Goal: Task Accomplishment & Management: Use online tool/utility

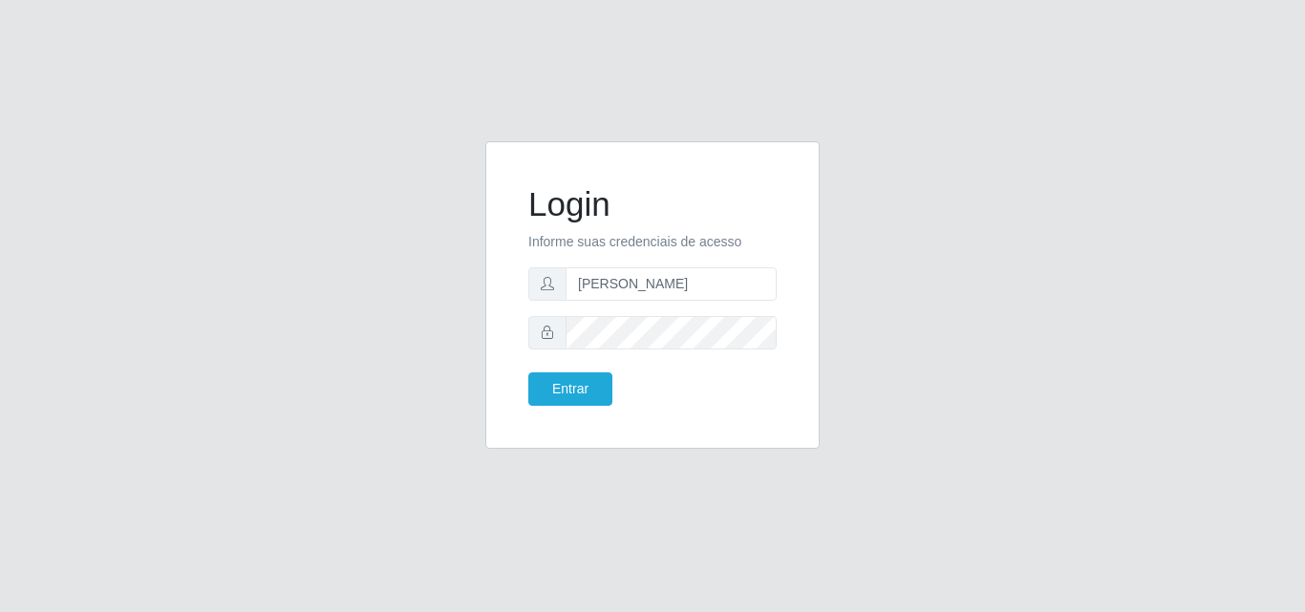
click at [528, 373] on button "Entrar" at bounding box center [570, 389] width 84 height 33
click at [579, 384] on button "Entrar" at bounding box center [570, 389] width 84 height 33
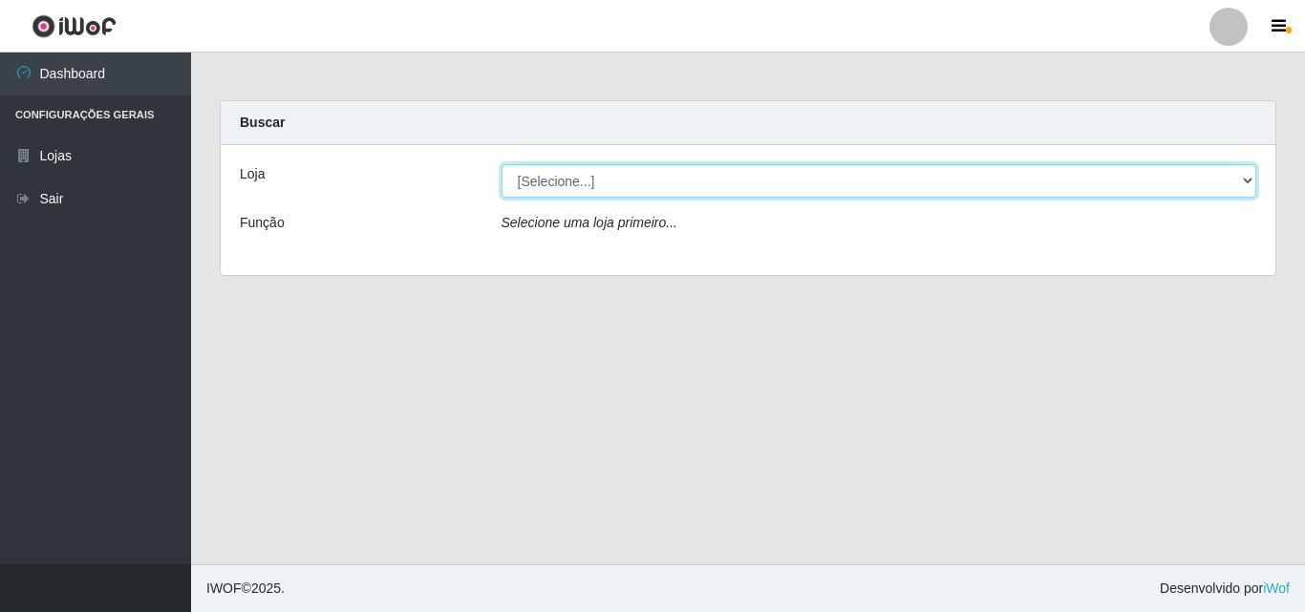
click at [595, 187] on select "[Selecione...] Bemais Supermercados - [GEOGRAPHIC_DATA]" at bounding box center [880, 180] width 756 height 33
select select "249"
click at [502, 164] on select "[Selecione...] Bemais Supermercados - [GEOGRAPHIC_DATA]" at bounding box center [880, 180] width 756 height 33
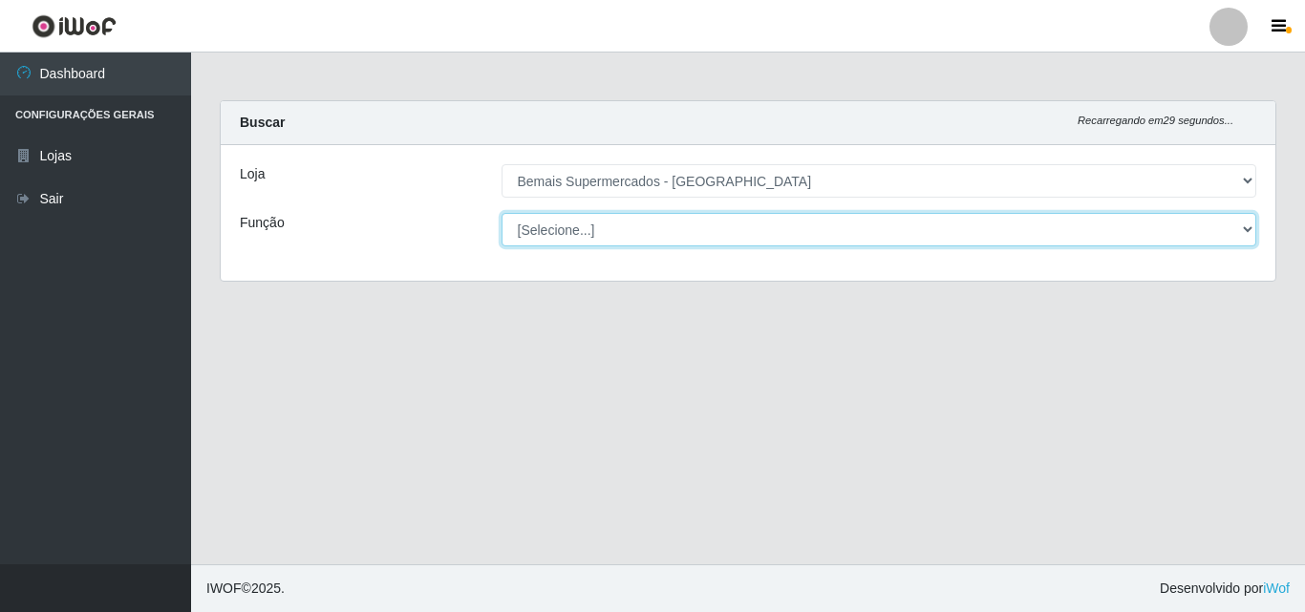
drag, startPoint x: 599, startPoint y: 197, endPoint x: 619, endPoint y: 225, distance: 35.0
click at [621, 225] on select "[Selecione...] ASG ASG + ASG ++ Auxiliar de Depósito Auxiliar de Depósito + Aux…" at bounding box center [880, 229] width 756 height 33
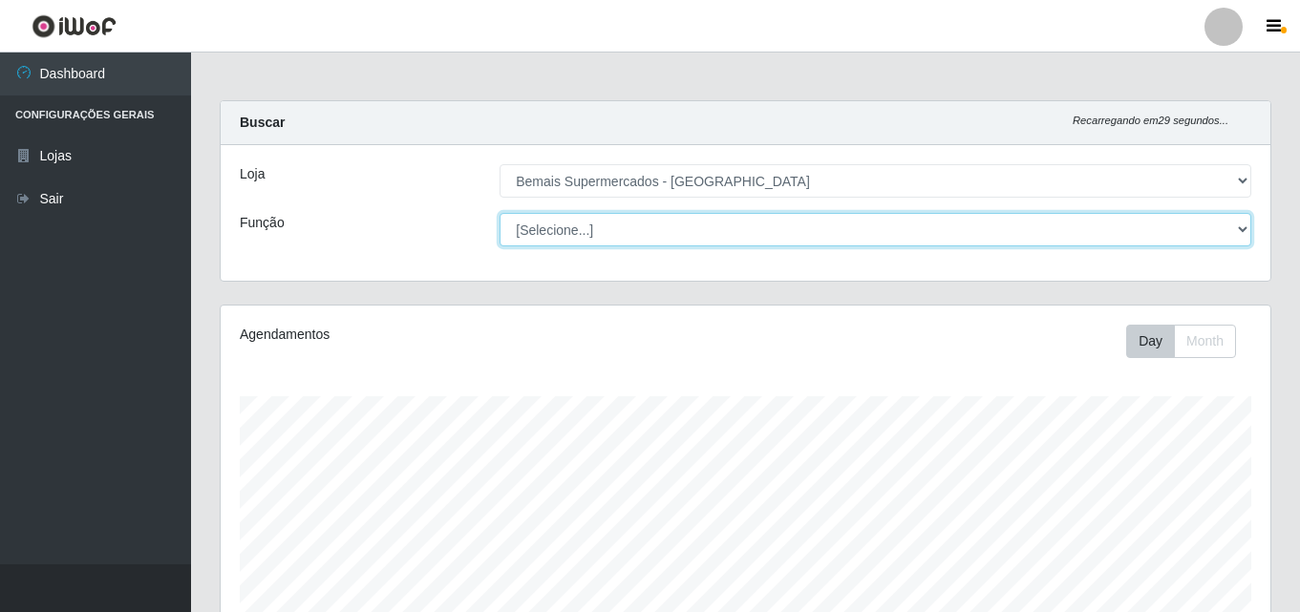
scroll to position [396, 1050]
click at [500, 213] on select "[Selecione...] ASG ASG + ASG ++ Auxiliar de Depósito Auxiliar de Depósito + Aux…" at bounding box center [876, 229] width 752 height 33
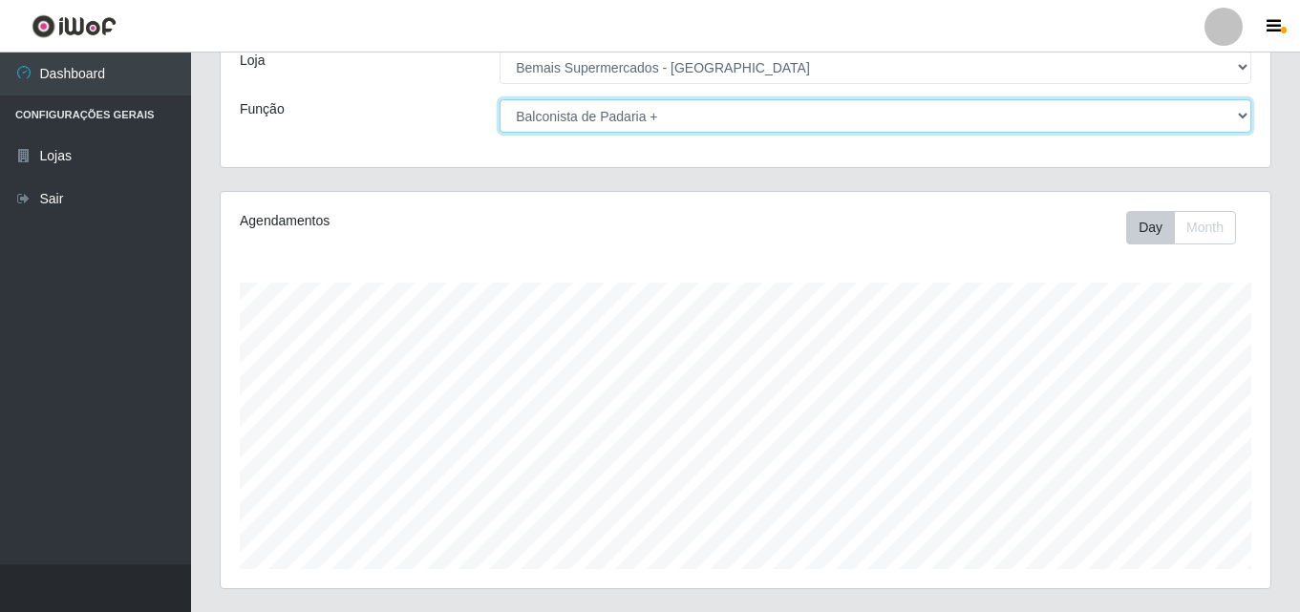
scroll to position [316, 0]
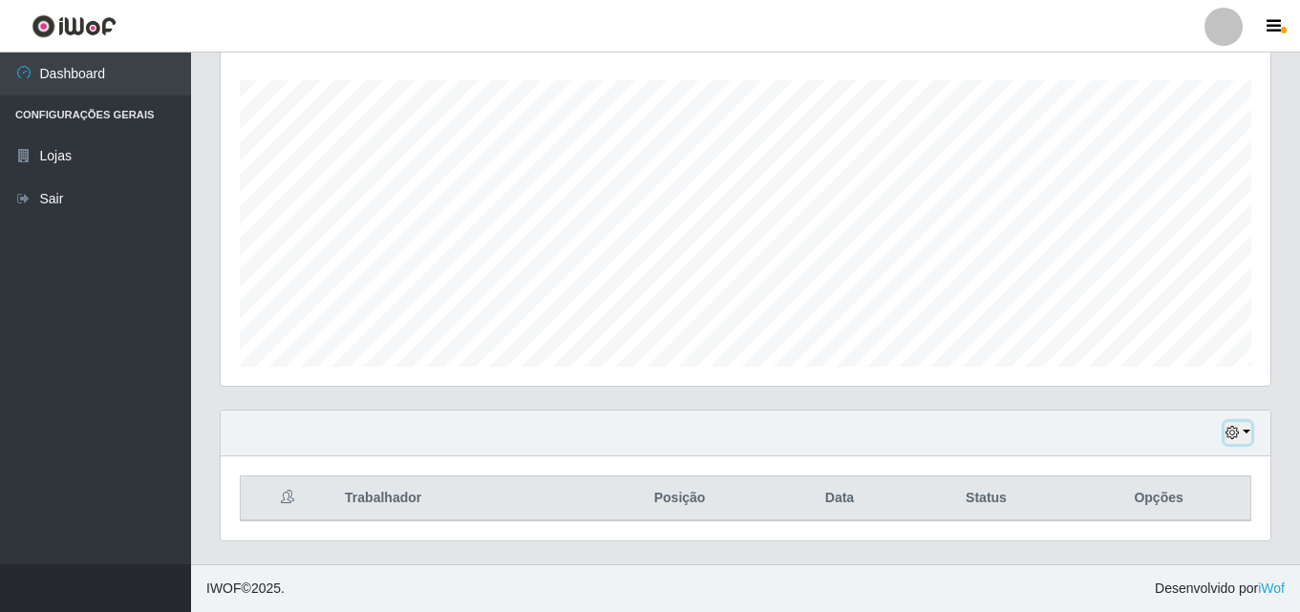
click at [1248, 439] on button "button" at bounding box center [1238, 433] width 27 height 22
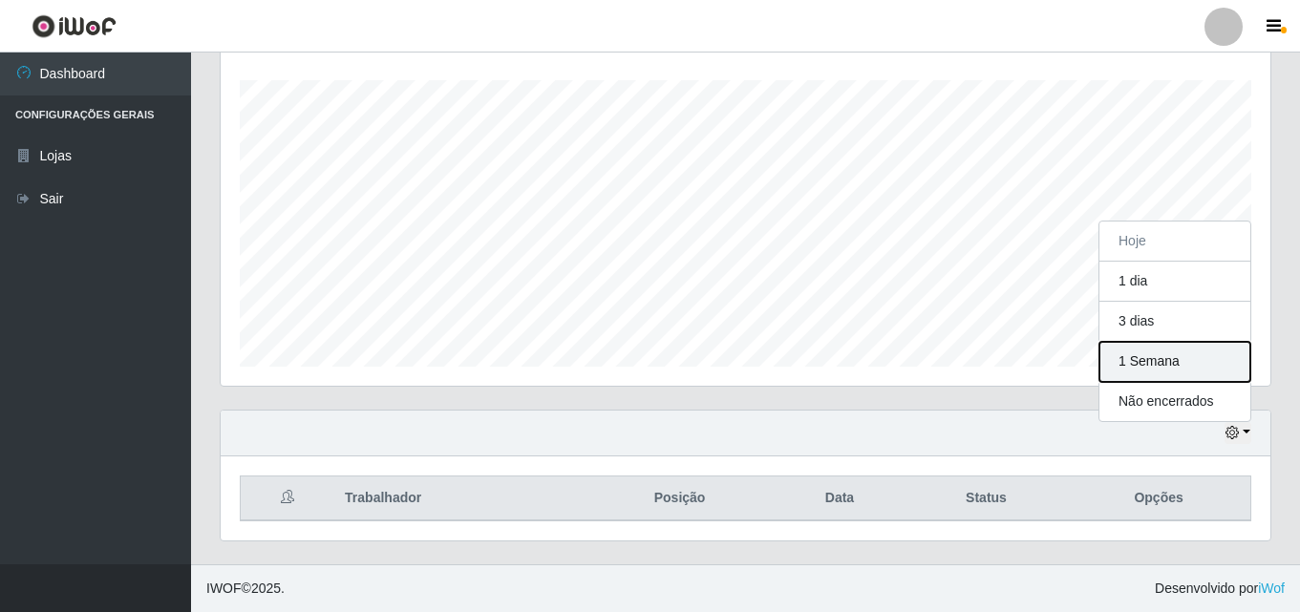
click at [1172, 356] on button "1 Semana" at bounding box center [1175, 362] width 151 height 40
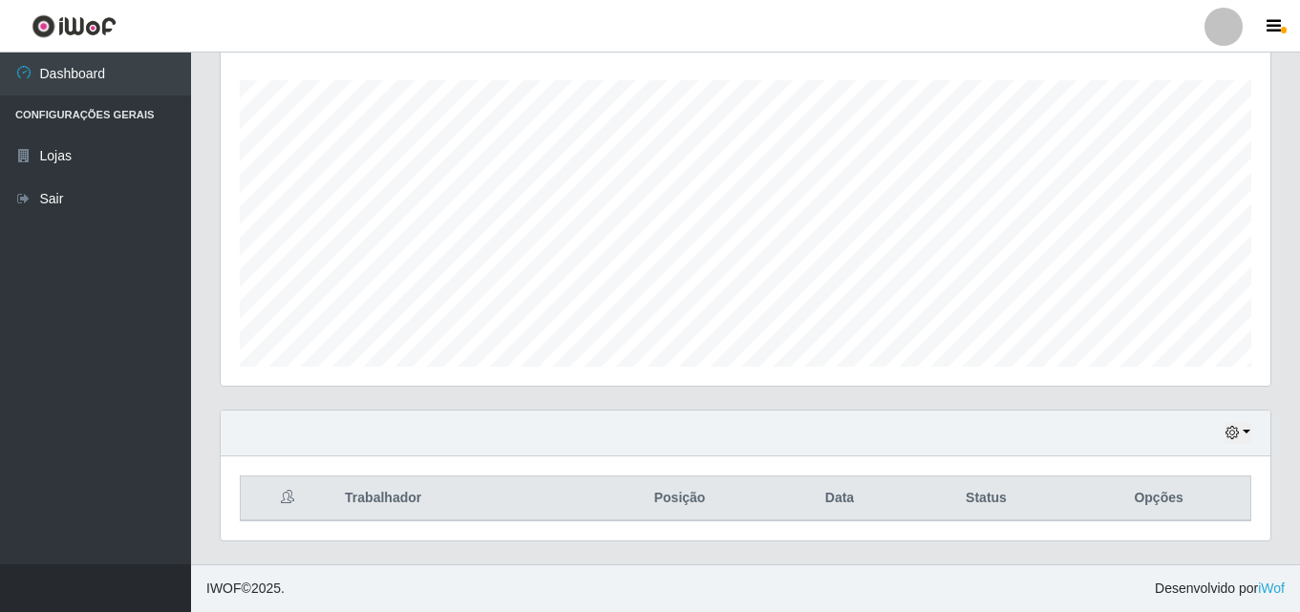
scroll to position [0, 0]
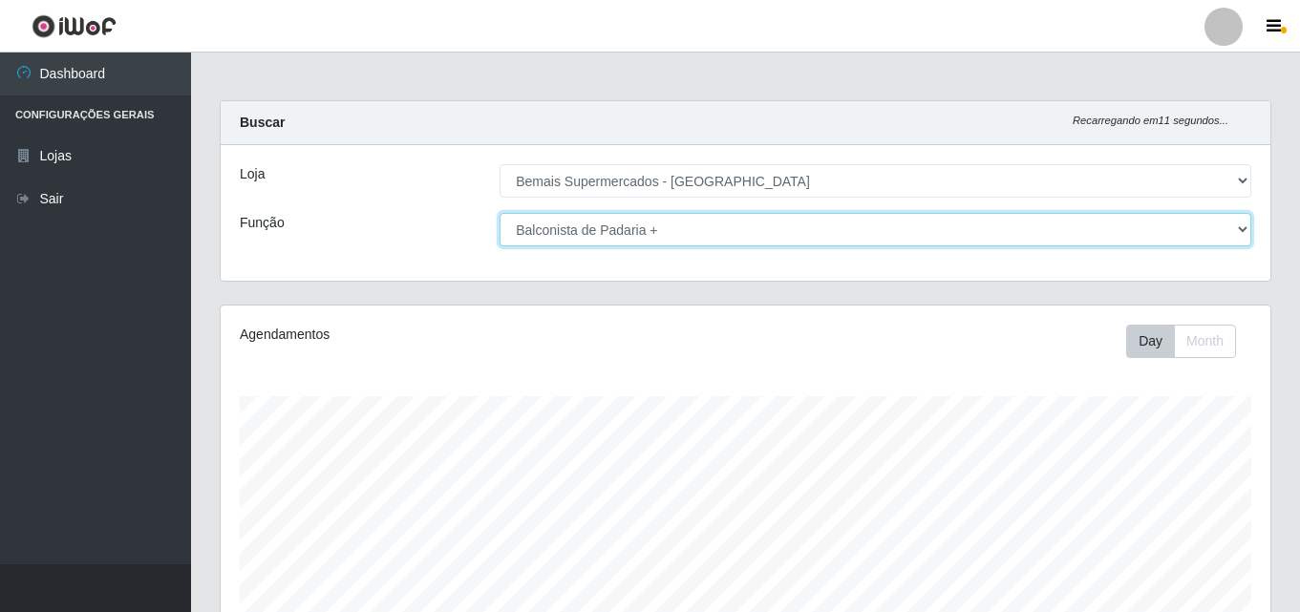
click at [1061, 229] on select "[Selecione...] ASG ASG + ASG ++ Auxiliar de Depósito Auxiliar de Depósito + Aux…" at bounding box center [876, 229] width 752 height 33
select select "117"
click at [500, 213] on select "[Selecione...] ASG ASG + ASG ++ Auxiliar de Depósito Auxiliar de Depósito + Aux…" at bounding box center [876, 229] width 752 height 33
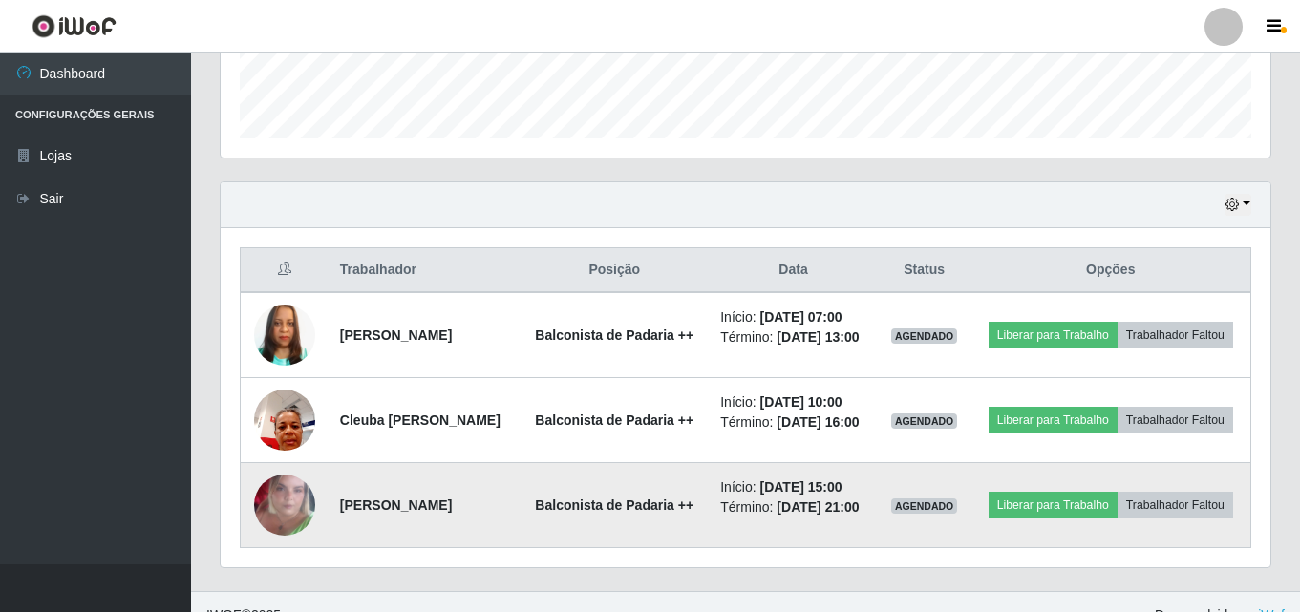
scroll to position [614, 0]
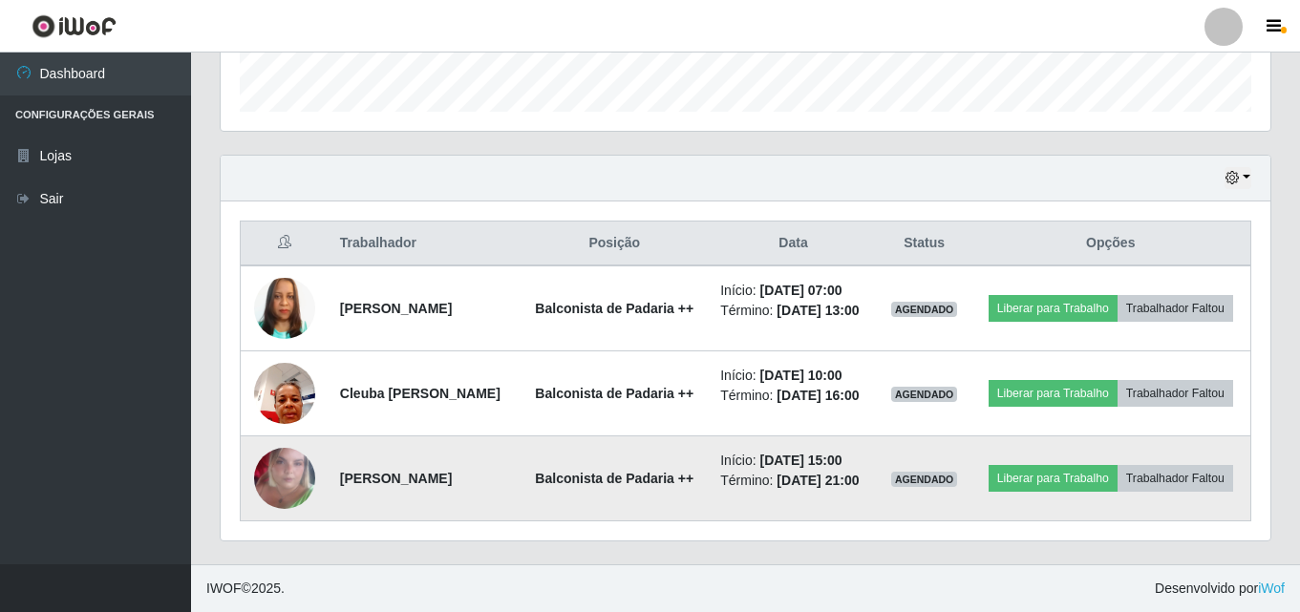
click at [278, 450] on img at bounding box center [284, 478] width 61 height 109
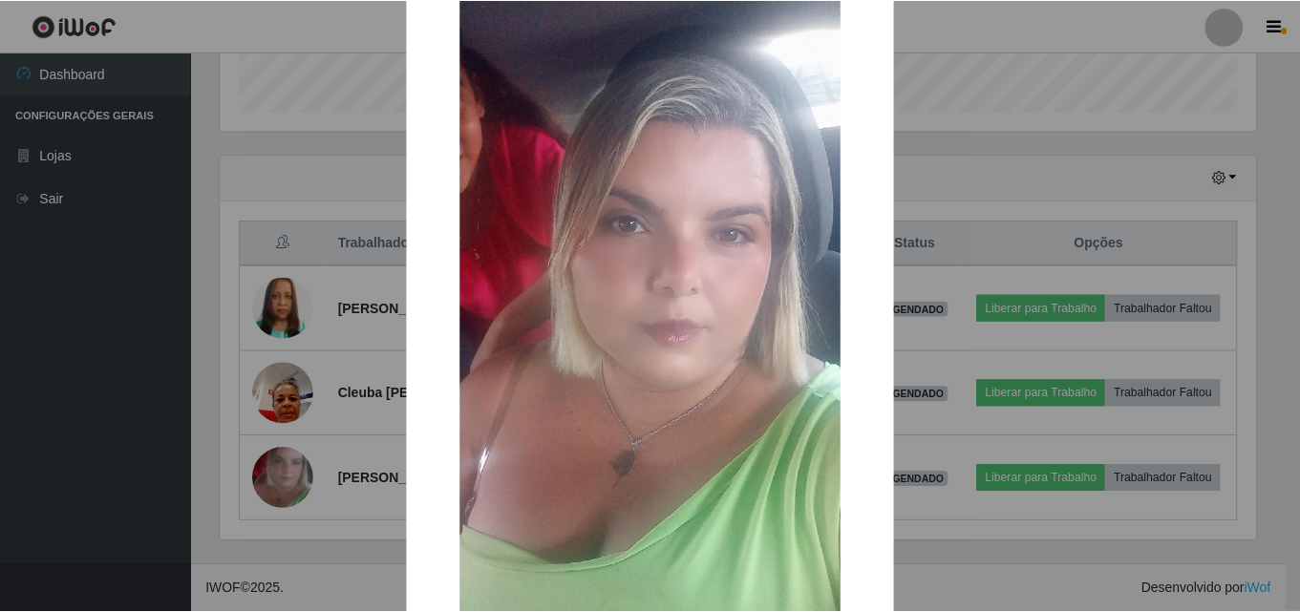
scroll to position [96, 0]
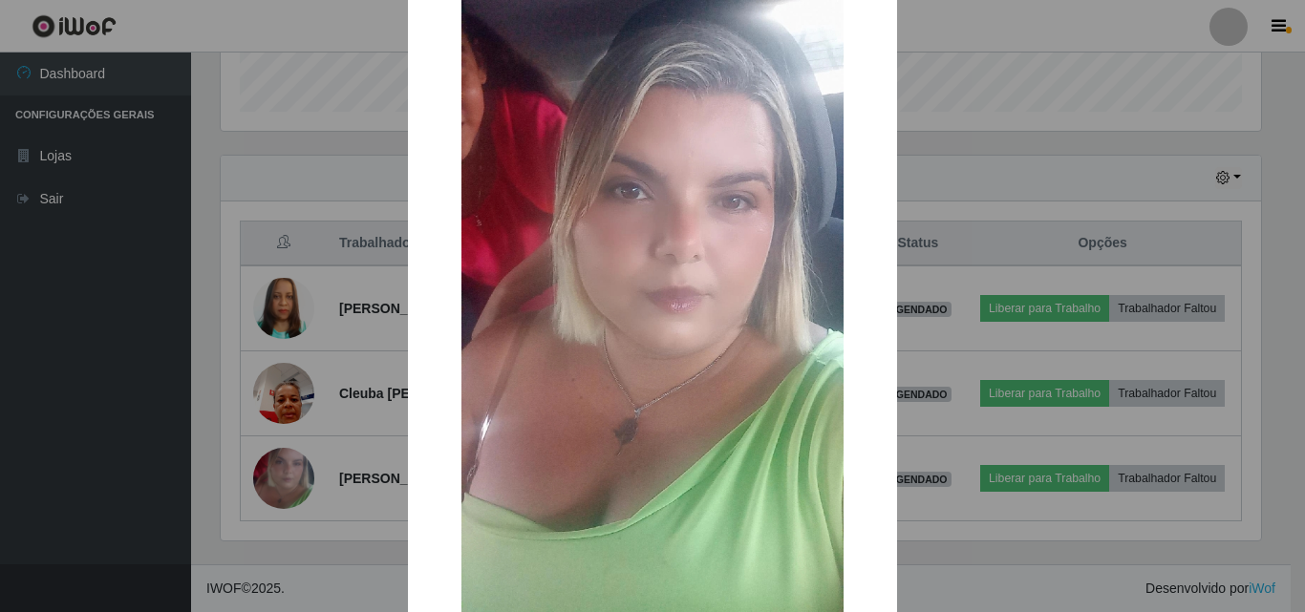
click at [191, 458] on div "× OK Cancel" at bounding box center [652, 306] width 1305 height 612
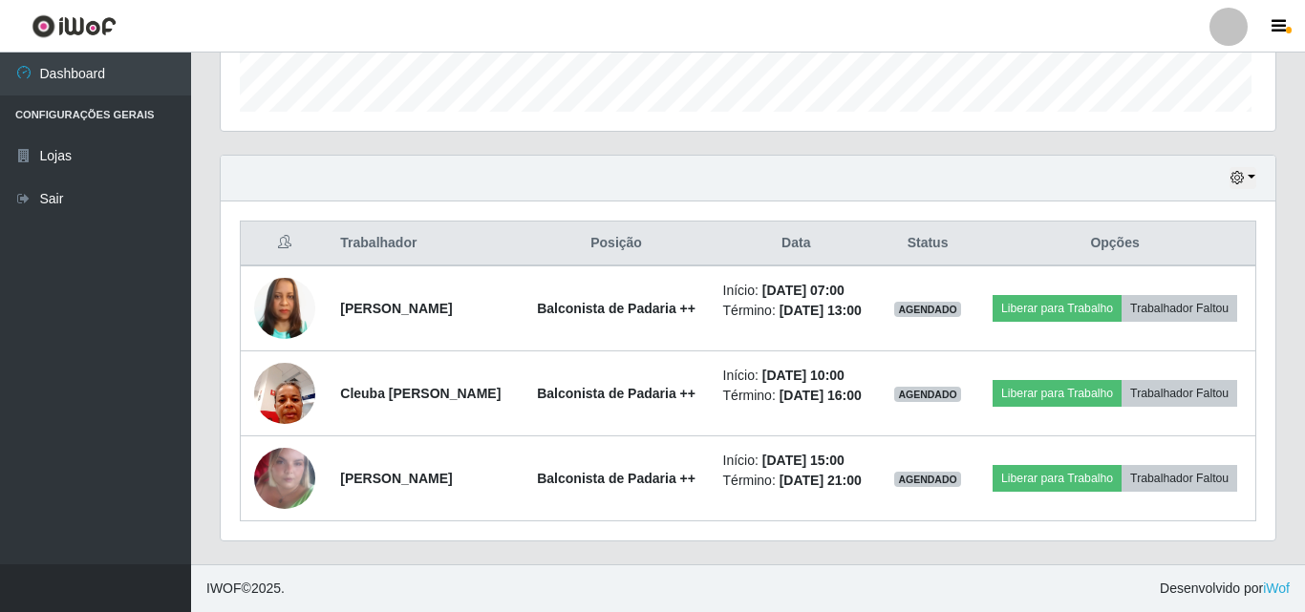
scroll to position [396, 1050]
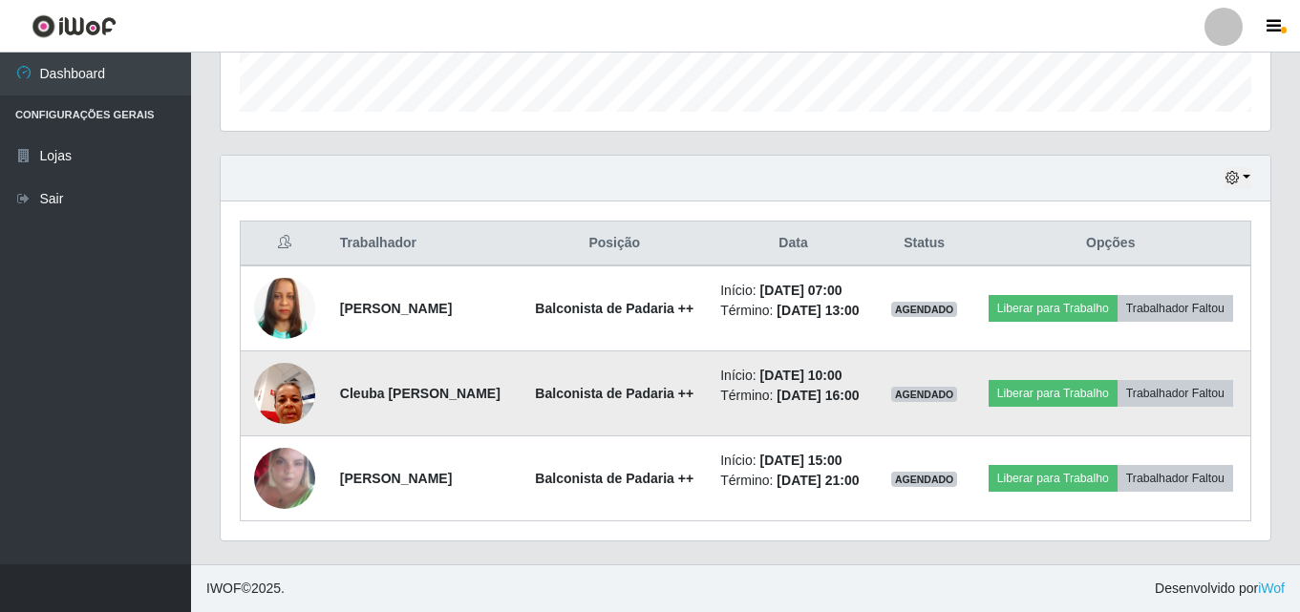
click at [296, 373] on img at bounding box center [284, 393] width 61 height 81
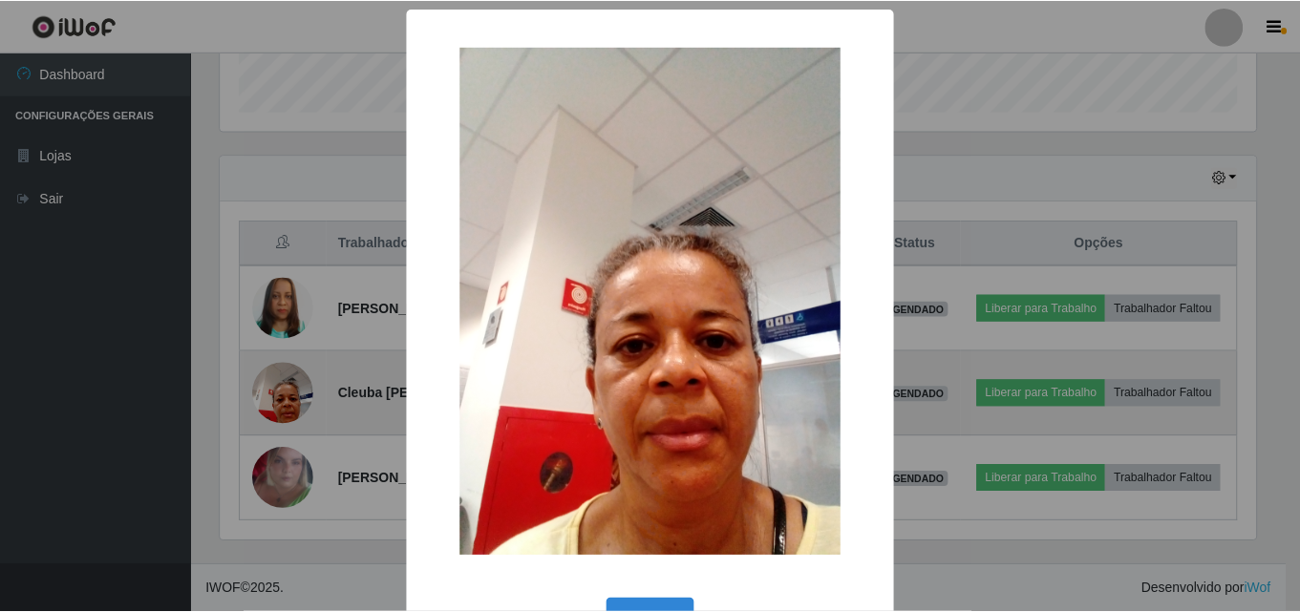
scroll to position [396, 1040]
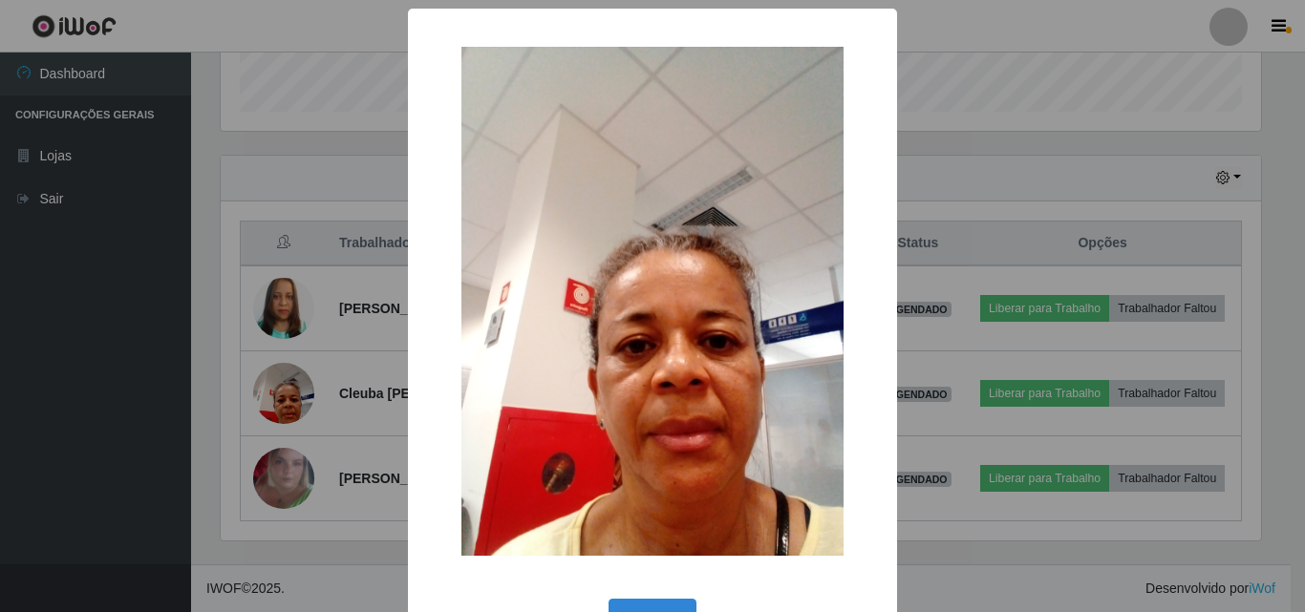
click at [174, 369] on div "× OK Cancel" at bounding box center [652, 306] width 1305 height 612
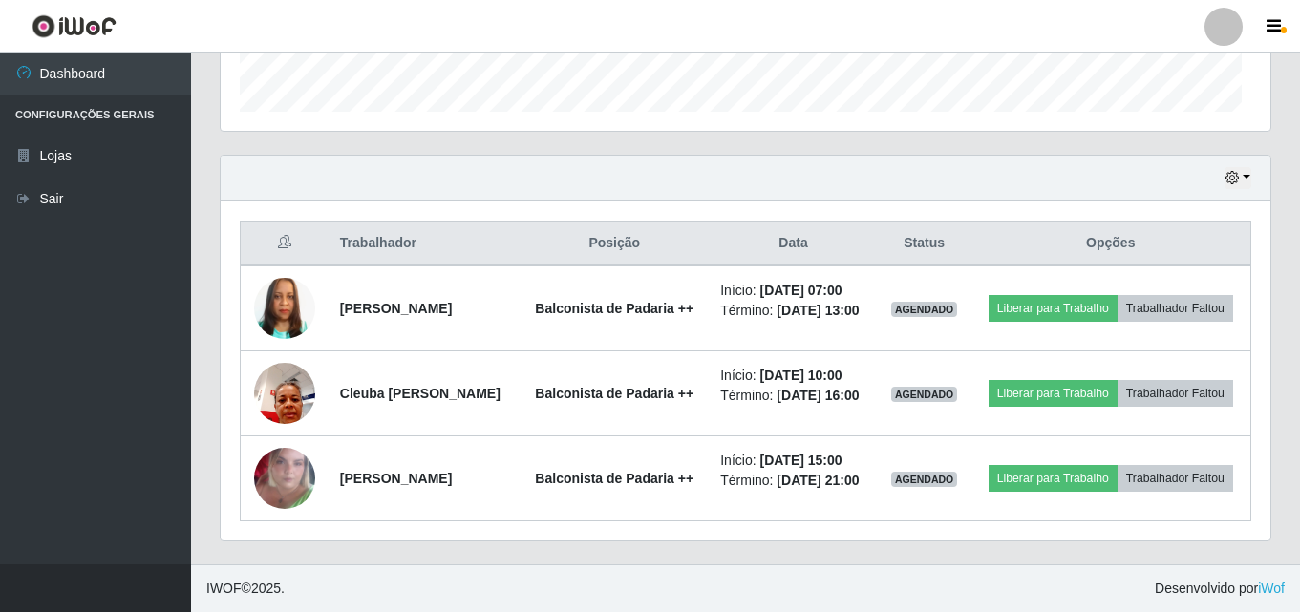
scroll to position [396, 1050]
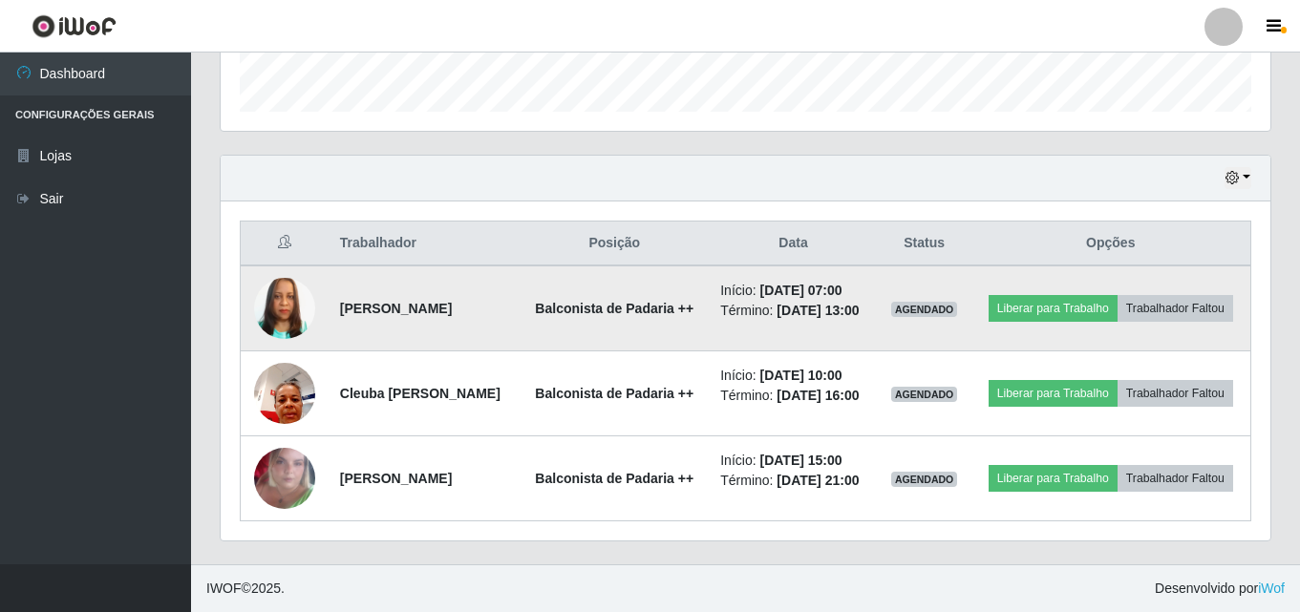
click at [281, 294] on img at bounding box center [284, 308] width 61 height 109
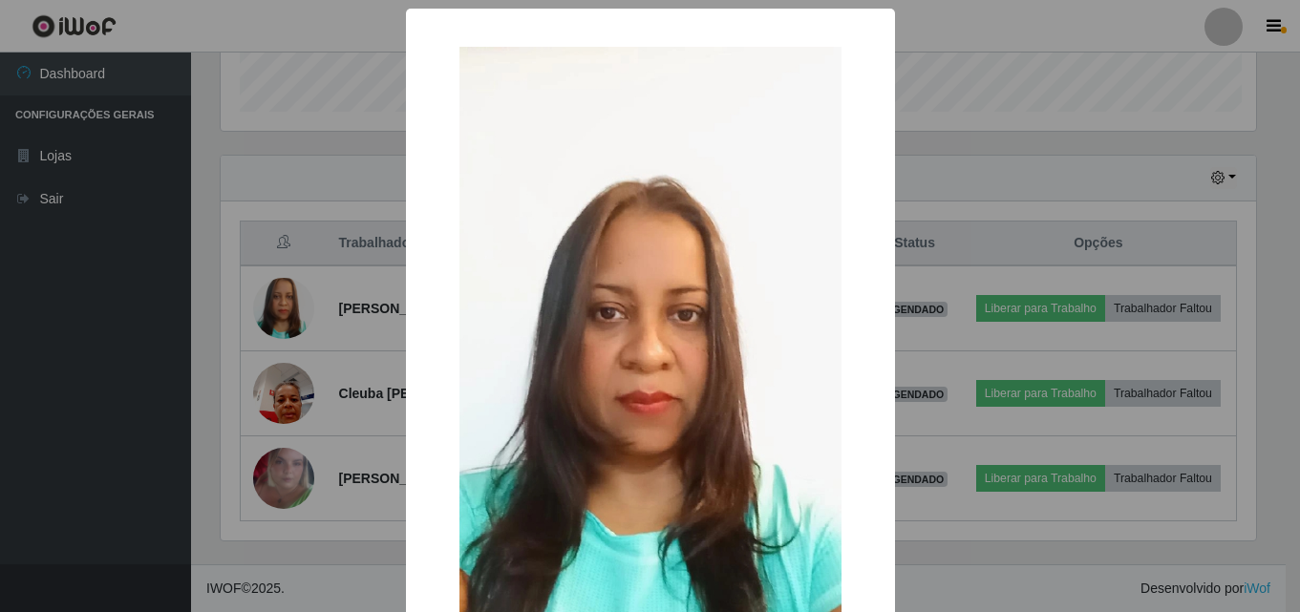
scroll to position [396, 1040]
click at [190, 367] on div "× OK Cancel" at bounding box center [652, 306] width 1305 height 612
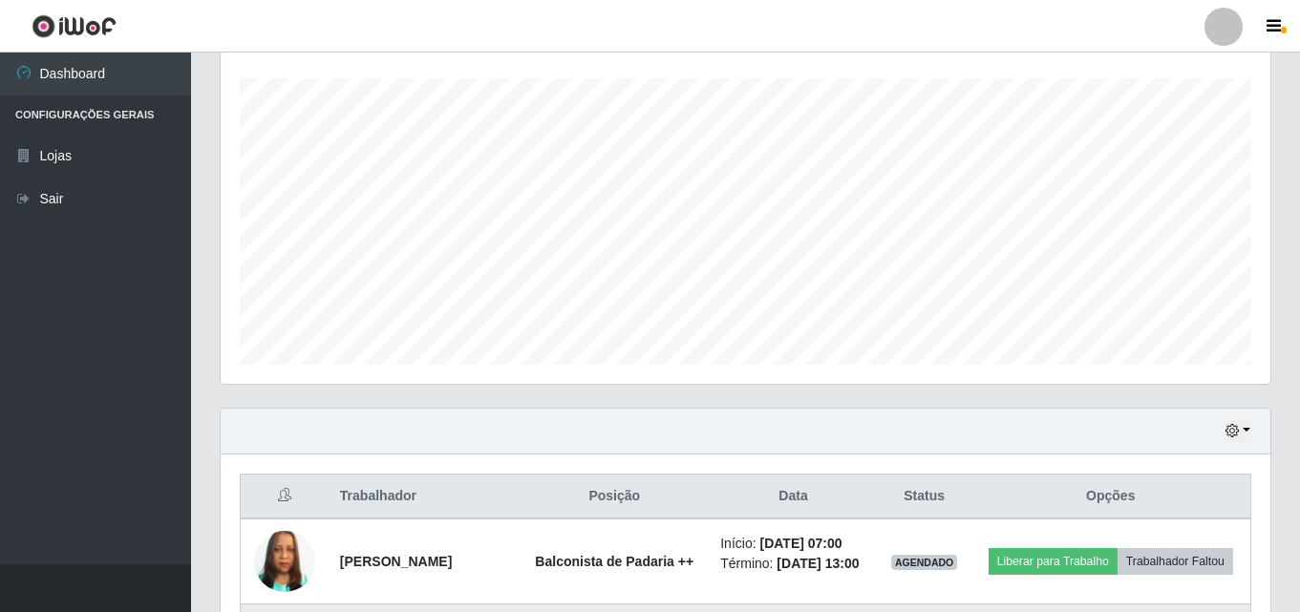
scroll to position [614, 0]
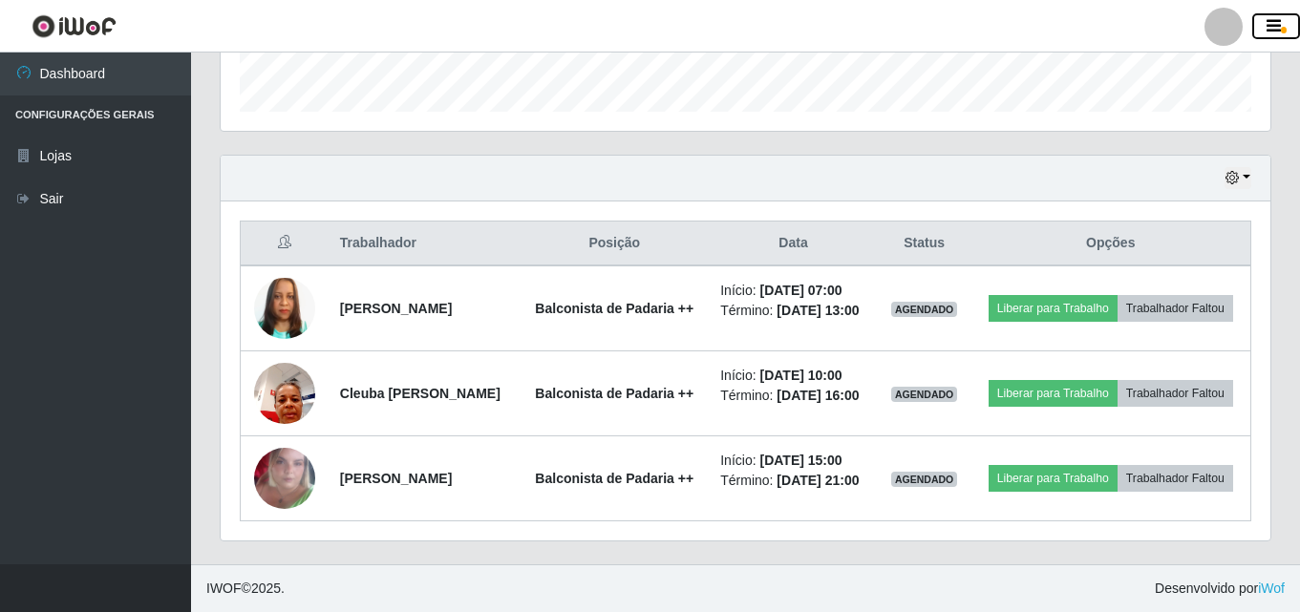
click at [1275, 21] on icon "button" at bounding box center [1274, 26] width 14 height 17
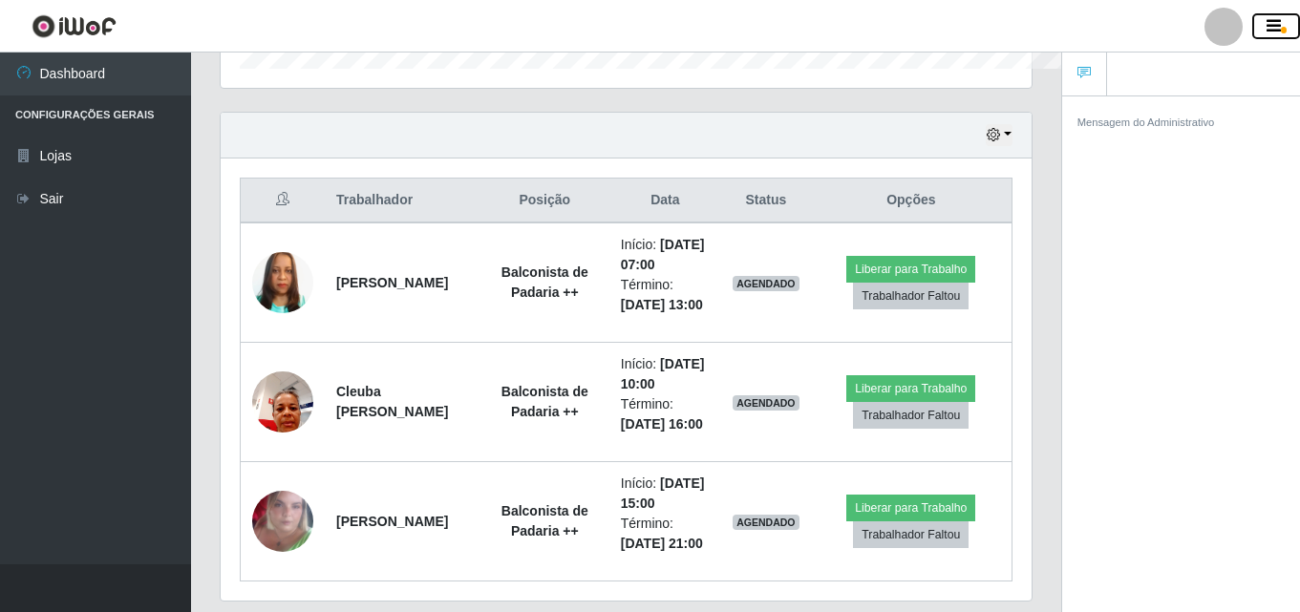
scroll to position [955024, 954608]
